Goal: Task Accomplishment & Management: Complete application form

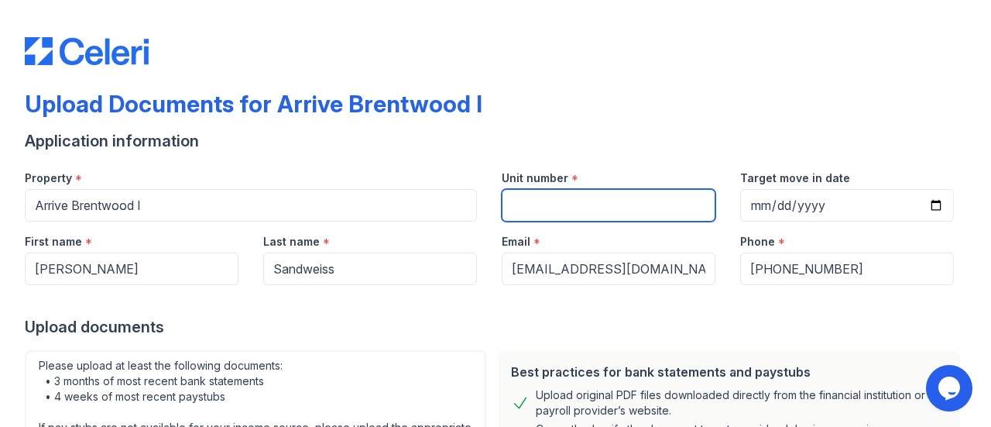
click at [592, 198] on input "Unit number" at bounding box center [609, 205] width 214 height 33
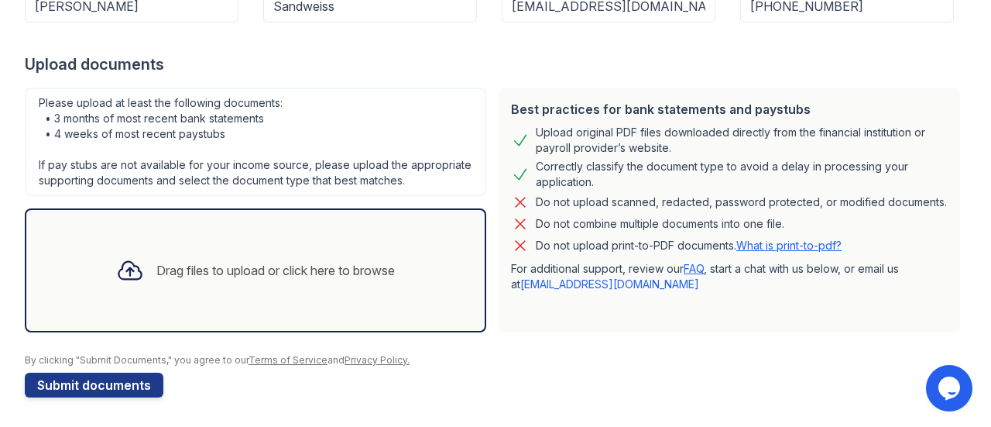
scroll to position [30, 0]
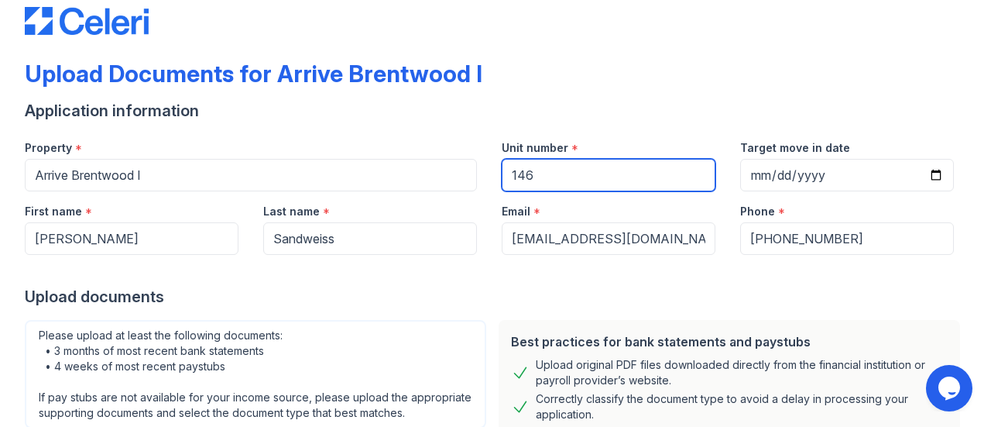
type input "146"
click at [939, 100] on div "Application information" at bounding box center [496, 111] width 942 height 22
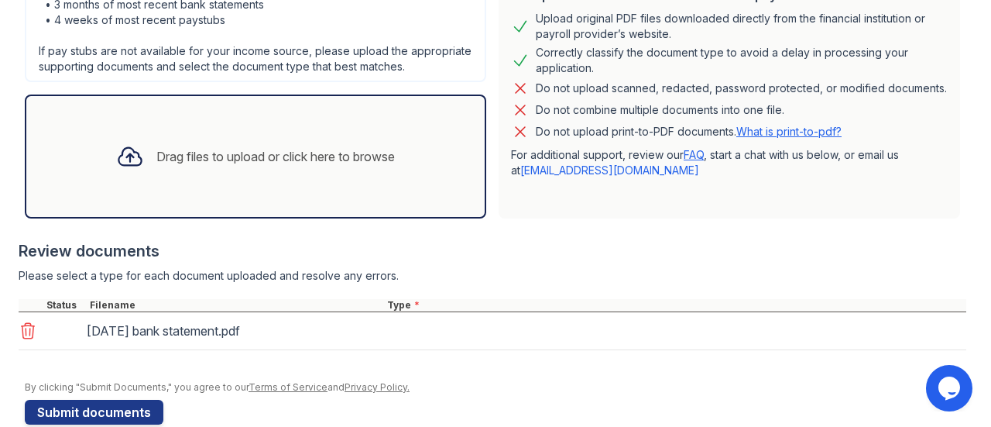
scroll to position [403, 0]
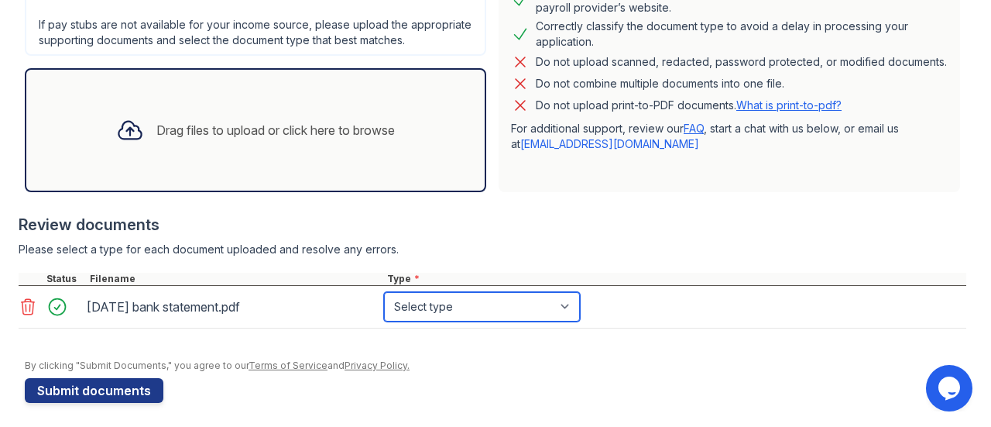
click at [470, 302] on select "Select type Paystub Bank Statement Offer Letter Tax Documents Benefit Award Let…" at bounding box center [482, 306] width 196 height 29
select select "bank_statement"
click at [384, 292] on select "Select type Paystub Bank Statement Offer Letter Tax Documents Benefit Award Let…" at bounding box center [482, 306] width 196 height 29
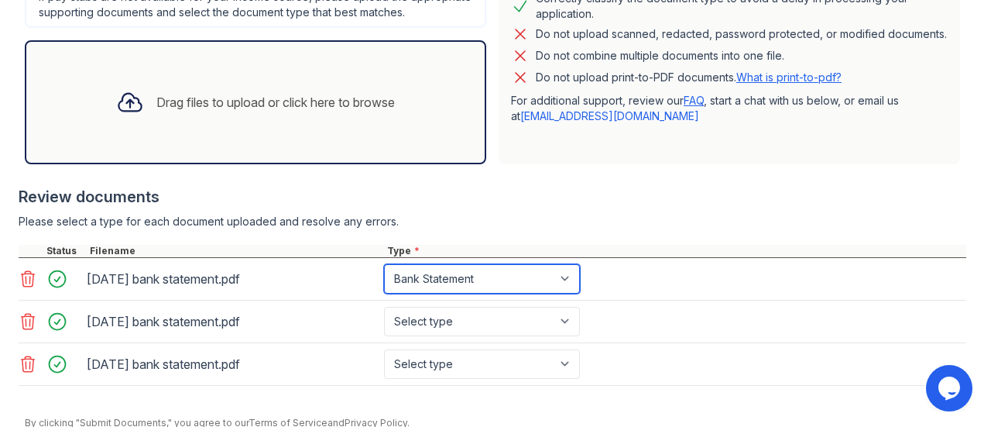
scroll to position [480, 0]
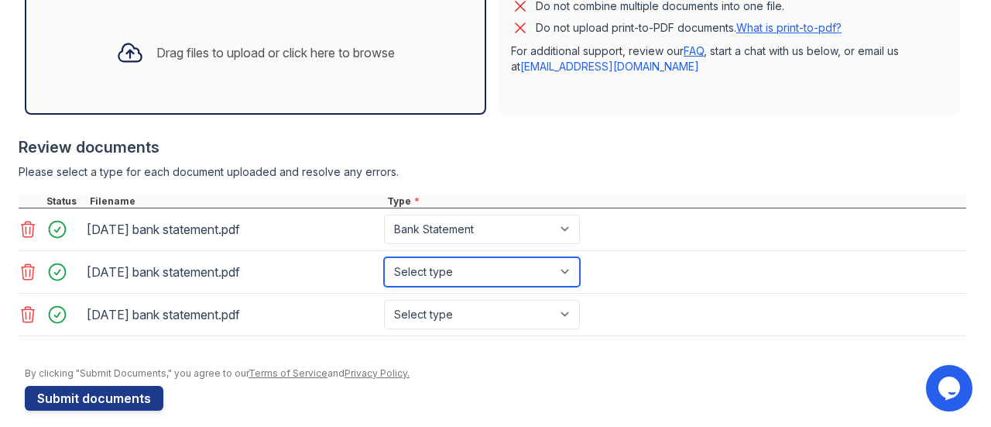
click at [461, 277] on select "Select type Paystub Bank Statement Offer Letter Tax Documents Benefit Award Let…" at bounding box center [482, 271] width 196 height 29
select select "bank_statement"
click at [384, 257] on select "Select type Paystub Bank Statement Offer Letter Tax Documents Benefit Award Let…" at bounding box center [482, 271] width 196 height 29
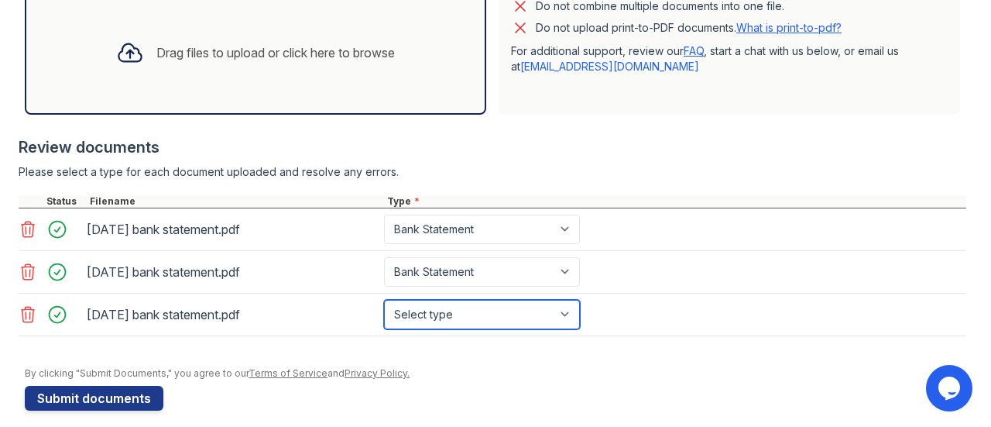
click at [487, 318] on select "Select type Paystub Bank Statement Offer Letter Tax Documents Benefit Award Let…" at bounding box center [482, 314] width 196 height 29
select select "bank_statement"
click at [384, 300] on select "Select type Paystub Bank Statement Offer Letter Tax Documents Benefit Award Let…" at bounding box center [482, 314] width 196 height 29
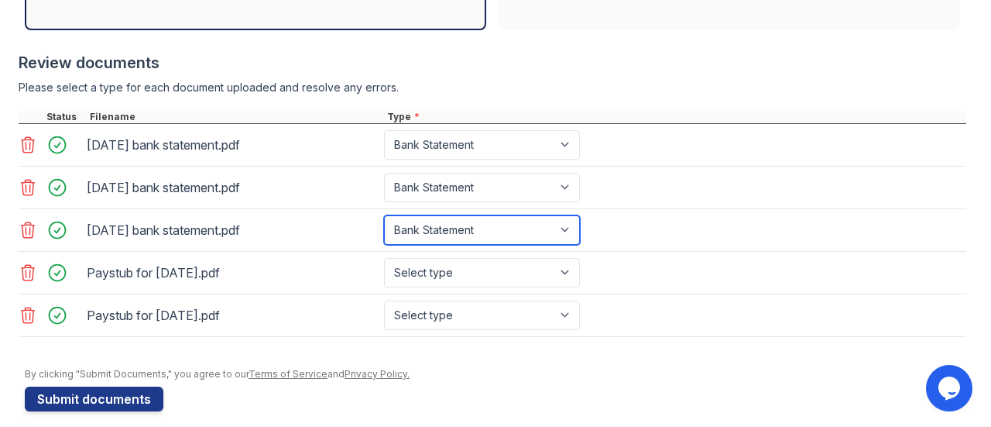
scroll to position [576, 0]
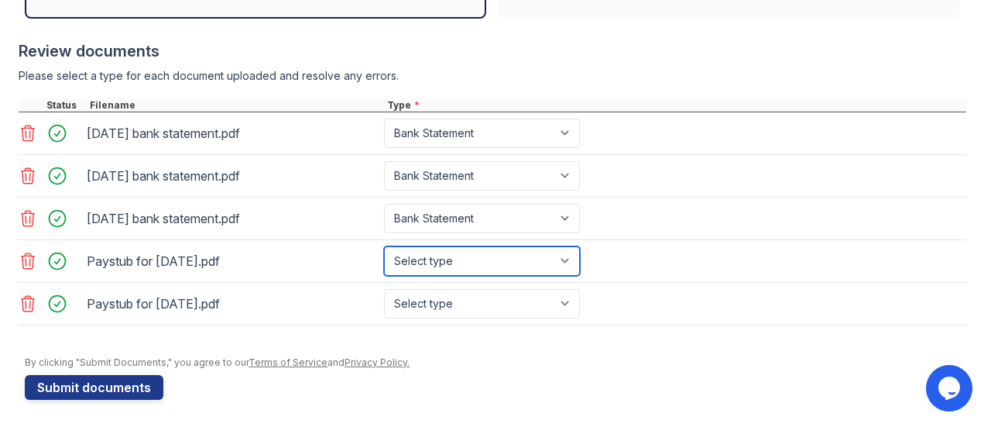
click at [507, 258] on select "Select type Paystub Bank Statement Offer Letter Tax Documents Benefit Award Let…" at bounding box center [482, 260] width 196 height 29
select select "paystub"
click at [384, 246] on select "Select type Paystub Bank Statement Offer Letter Tax Documents Benefit Award Let…" at bounding box center [482, 260] width 196 height 29
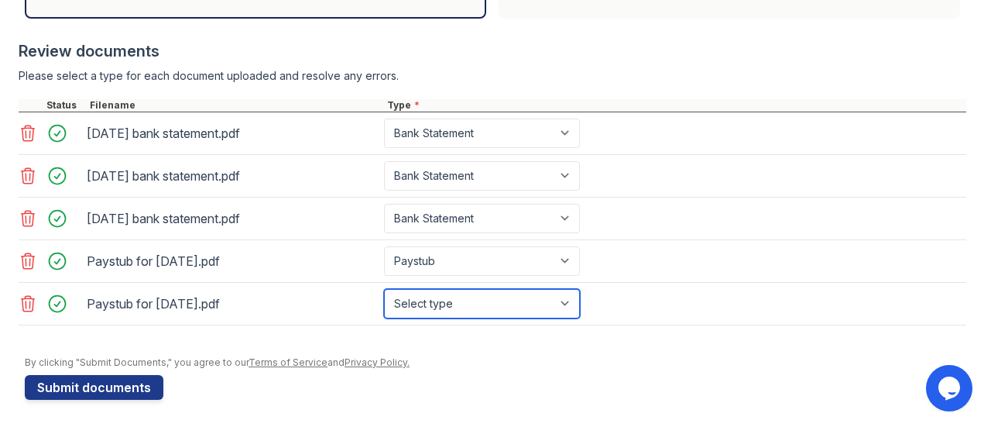
click at [479, 294] on select "Select type Paystub Bank Statement Offer Letter Tax Documents Benefit Award Let…" at bounding box center [482, 303] width 196 height 29
select select "paystub"
click at [384, 289] on select "Select type Paystub Bank Statement Offer Letter Tax Documents Benefit Award Let…" at bounding box center [482, 303] width 196 height 29
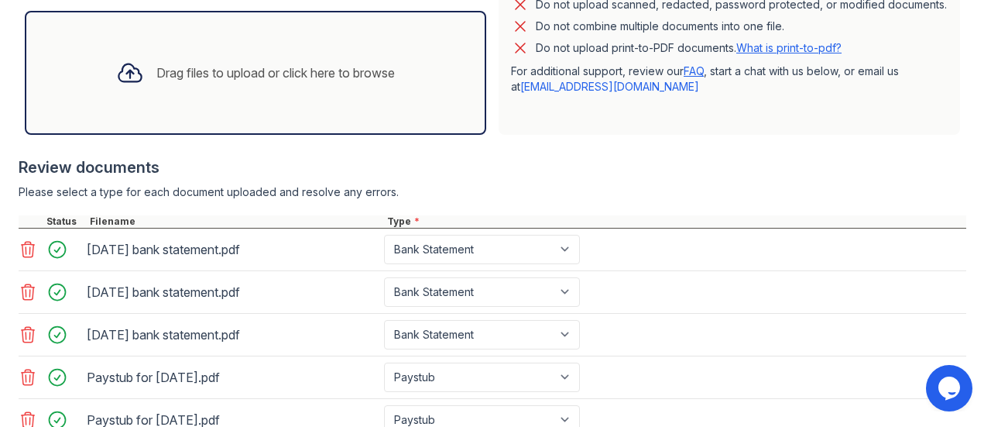
click at [596, 162] on div "Review documents" at bounding box center [493, 167] width 948 height 22
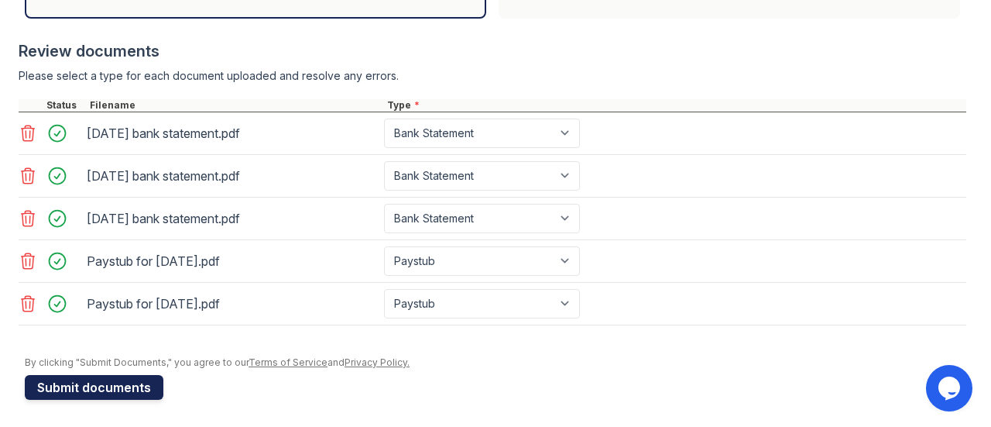
click at [93, 381] on button "Submit documents" at bounding box center [94, 387] width 139 height 25
